Goal: Task Accomplishment & Management: Use online tool/utility

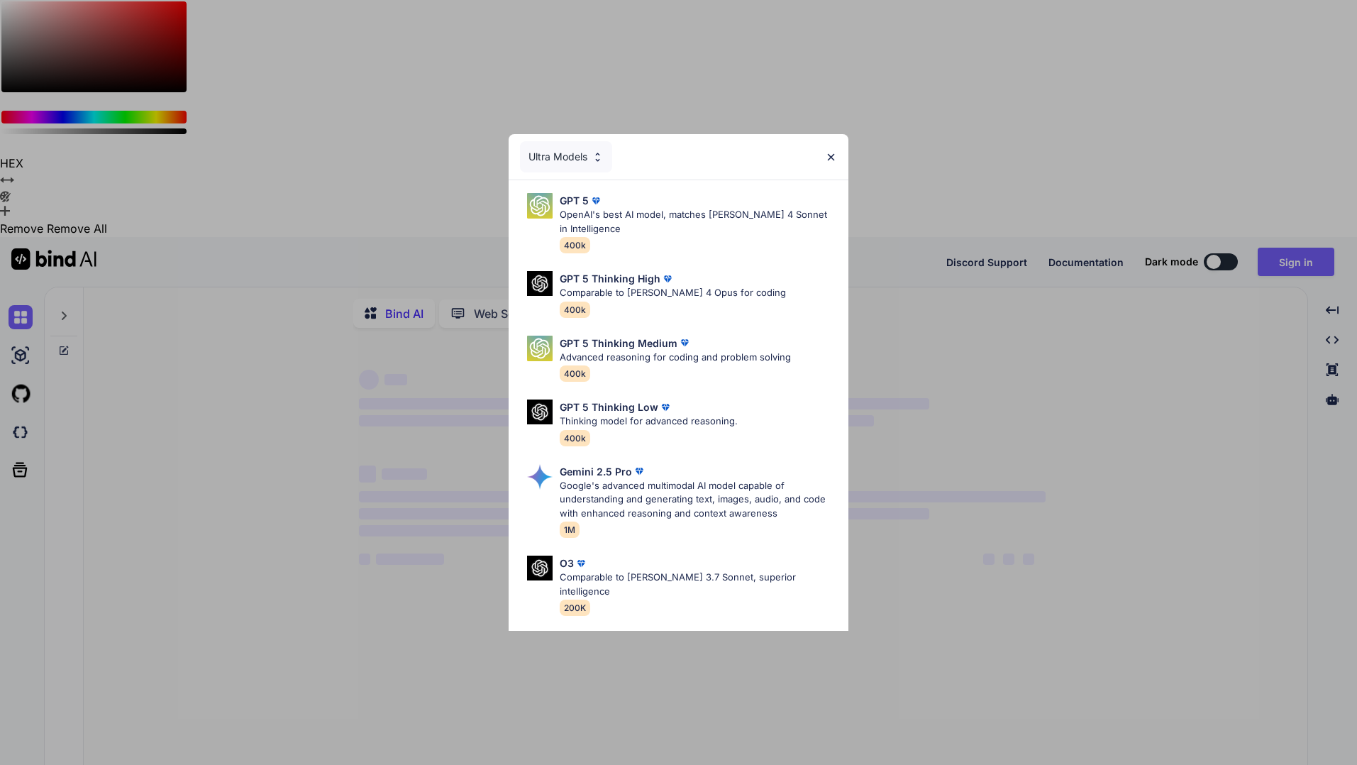
type textarea "x"
click at [831, 157] on img at bounding box center [831, 157] width 12 height 12
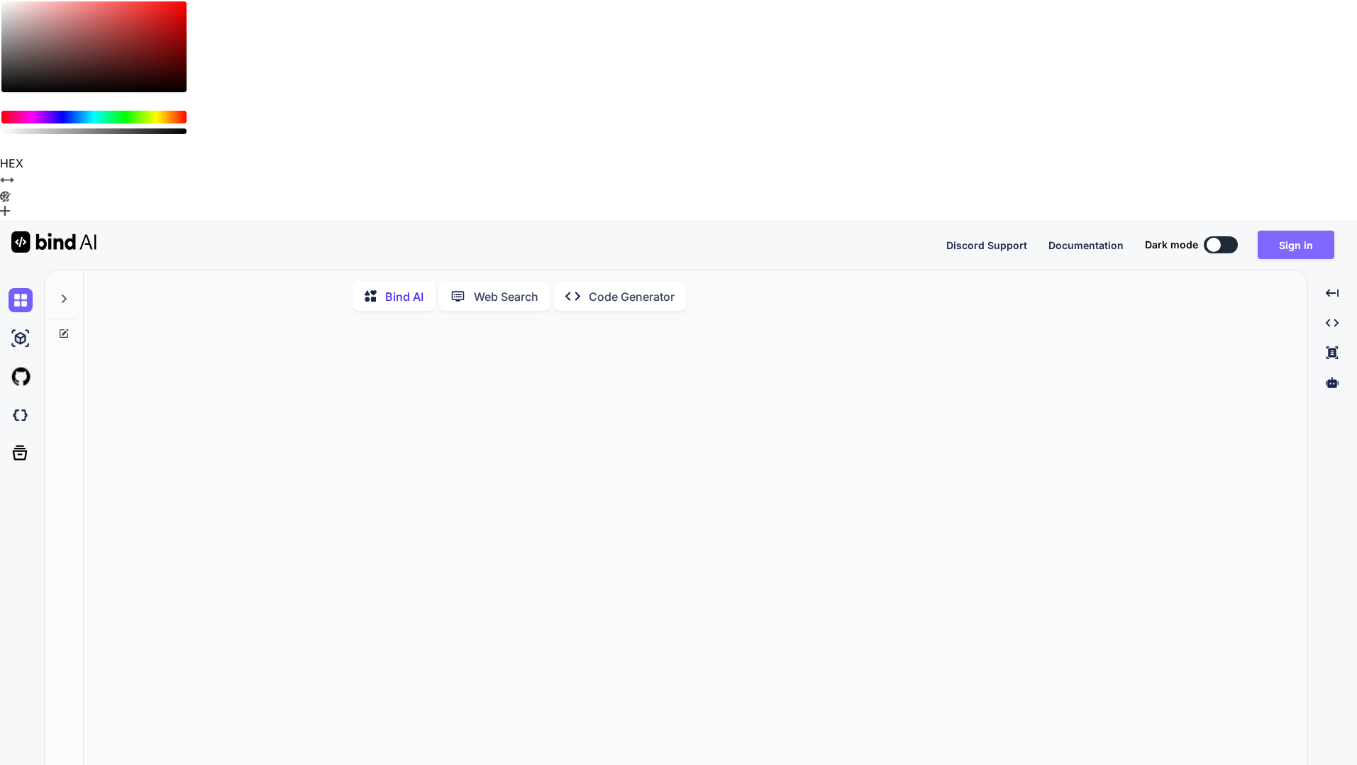
click at [1308, 231] on button "Sign in" at bounding box center [1296, 245] width 77 height 28
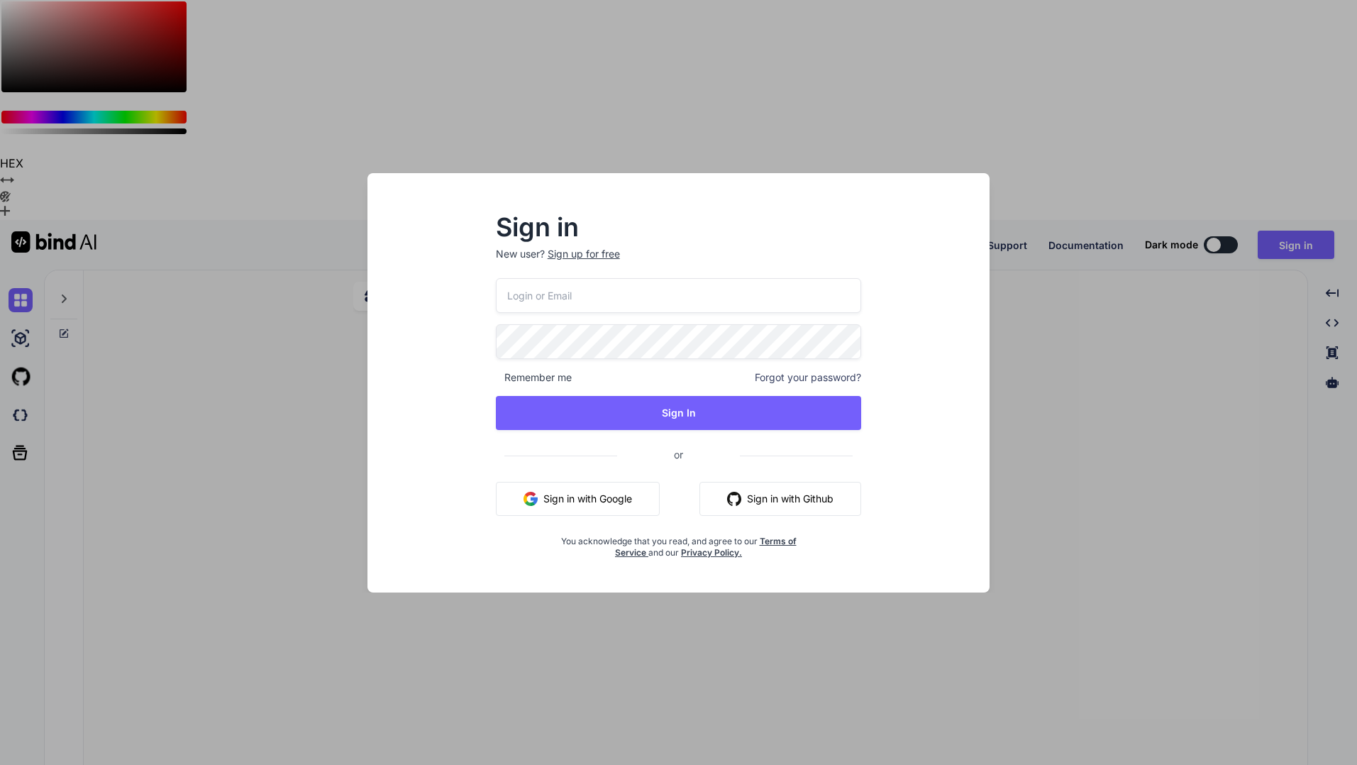
click at [625, 498] on button "Sign in with Google" at bounding box center [578, 499] width 164 height 34
click at [1298, 21] on div "Sign in New user? Sign up for free Remember me Forgot your password? Sign In or…" at bounding box center [678, 382] width 1357 height 765
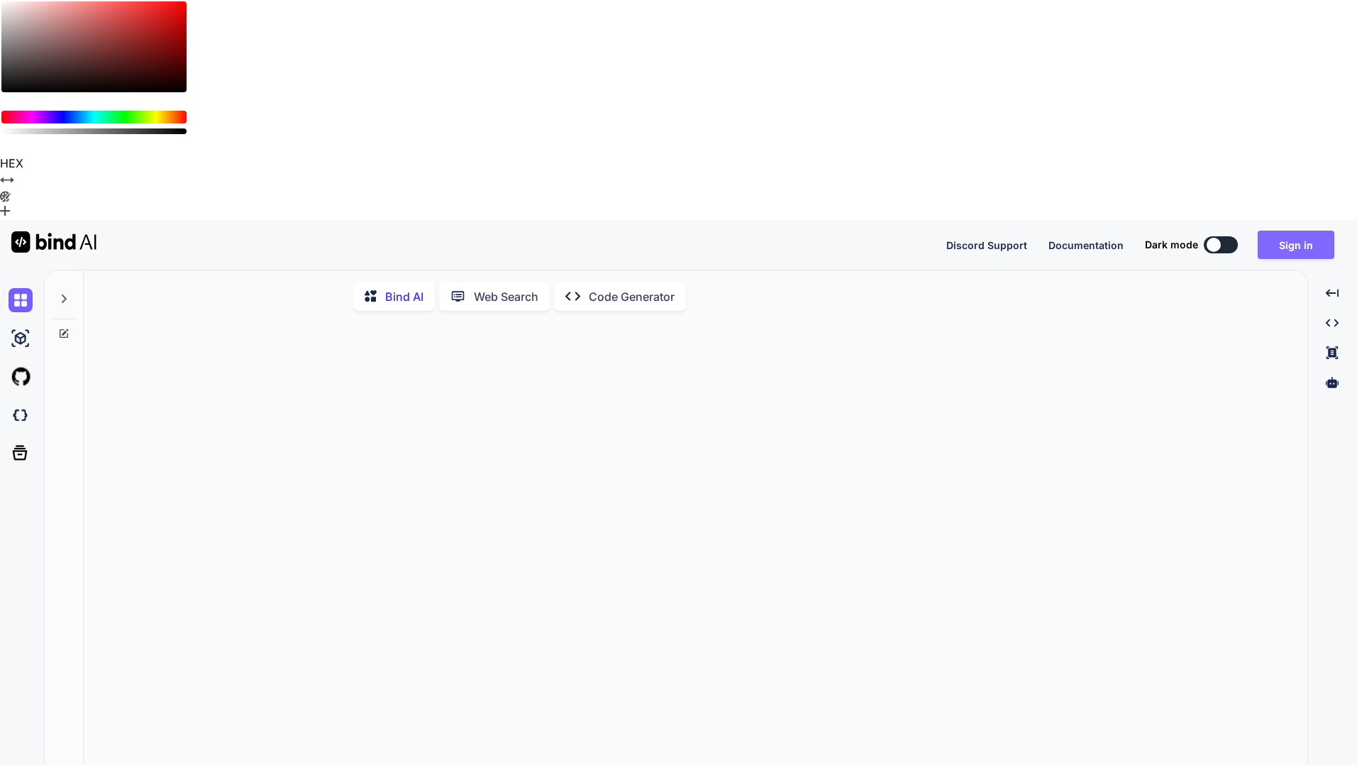
click at [1279, 231] on button "Sign in" at bounding box center [1296, 245] width 77 height 28
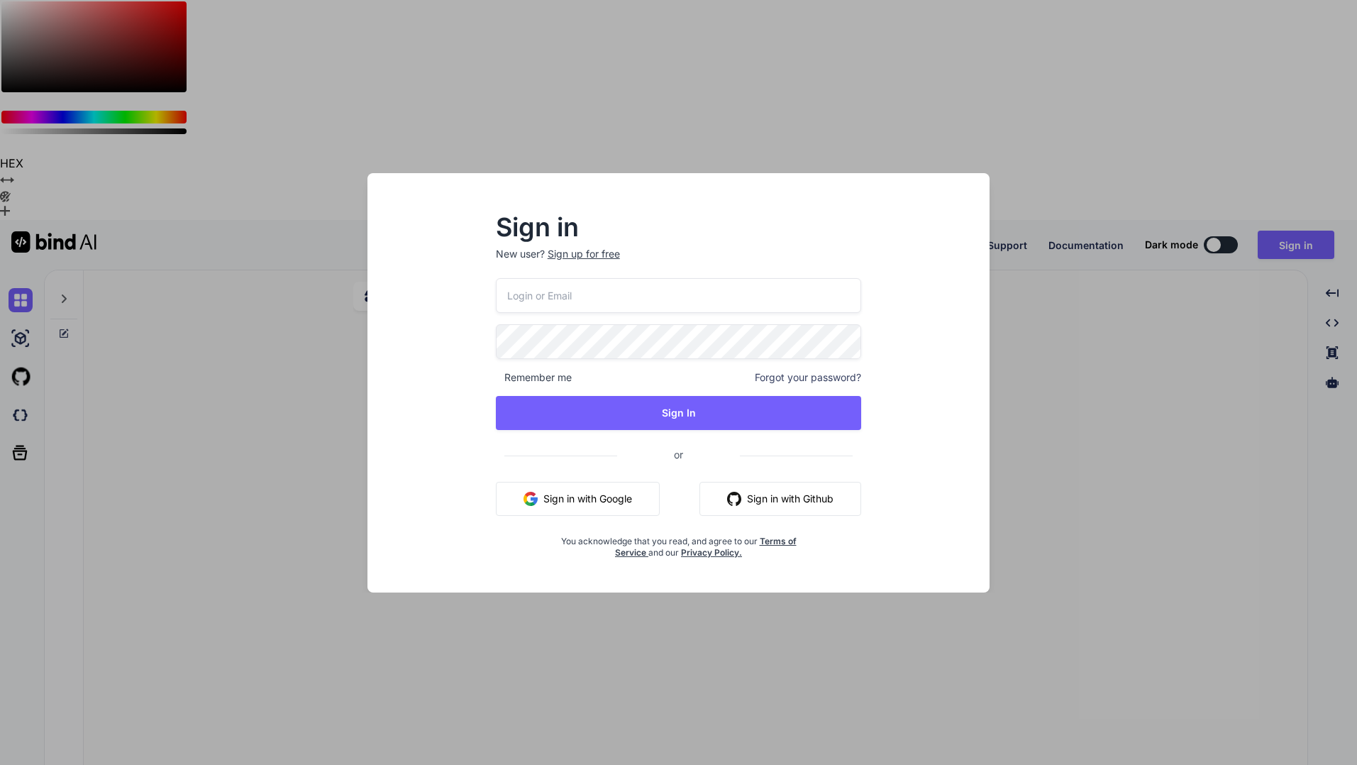
click at [606, 500] on button "Sign in with Google" at bounding box center [578, 499] width 164 height 34
